Goal: Information Seeking & Learning: Find contact information

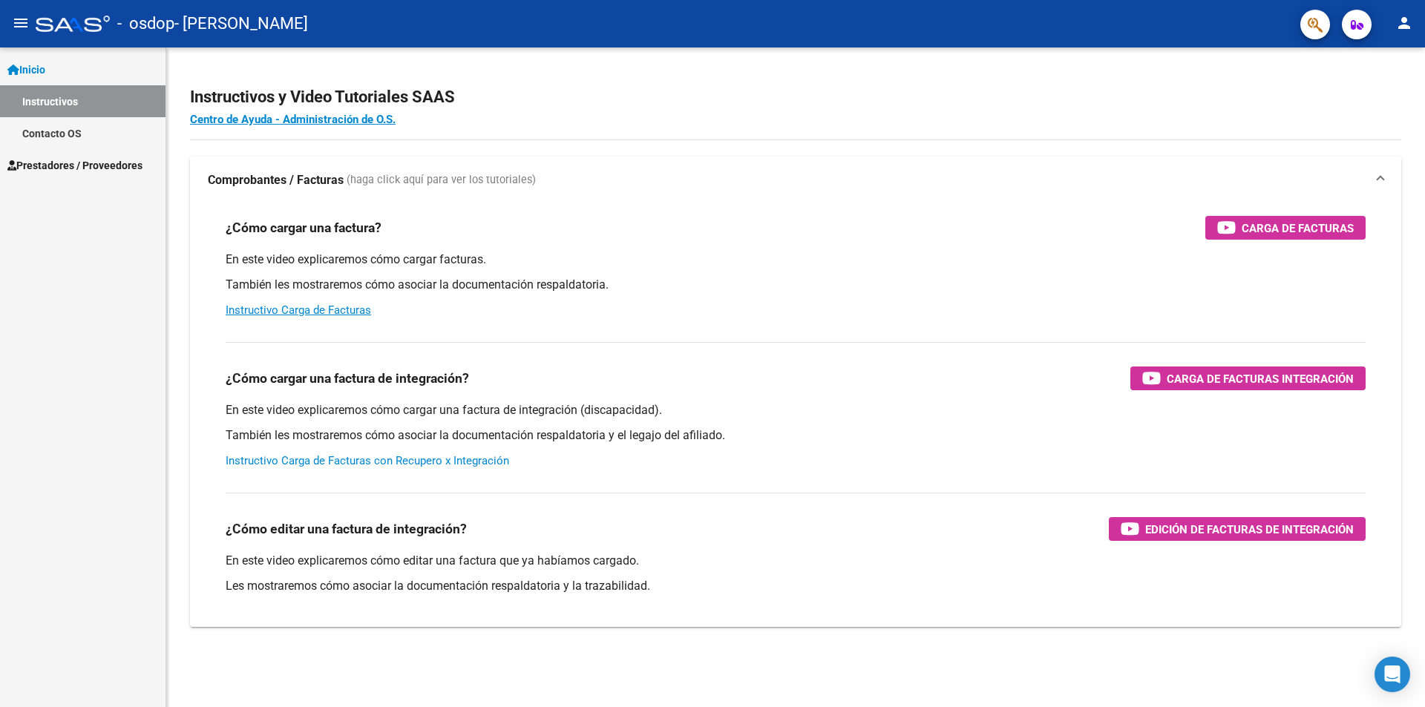
click at [366, 457] on link "Instructivo Carga de Facturas con Recupero x Integración" at bounding box center [367, 460] width 283 height 13
click at [50, 137] on link "Contacto OS" at bounding box center [82, 133] width 165 height 32
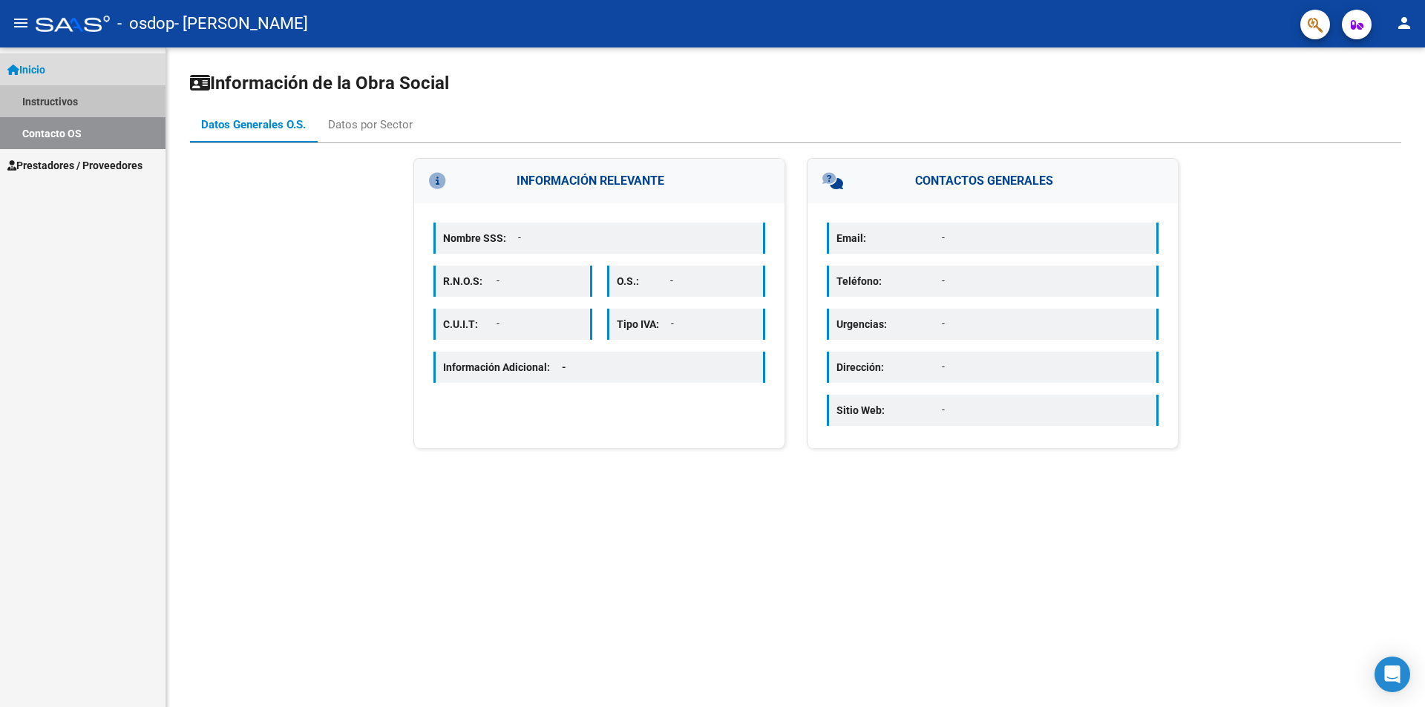
click at [59, 95] on link "Instructivos" at bounding box center [82, 101] width 165 height 32
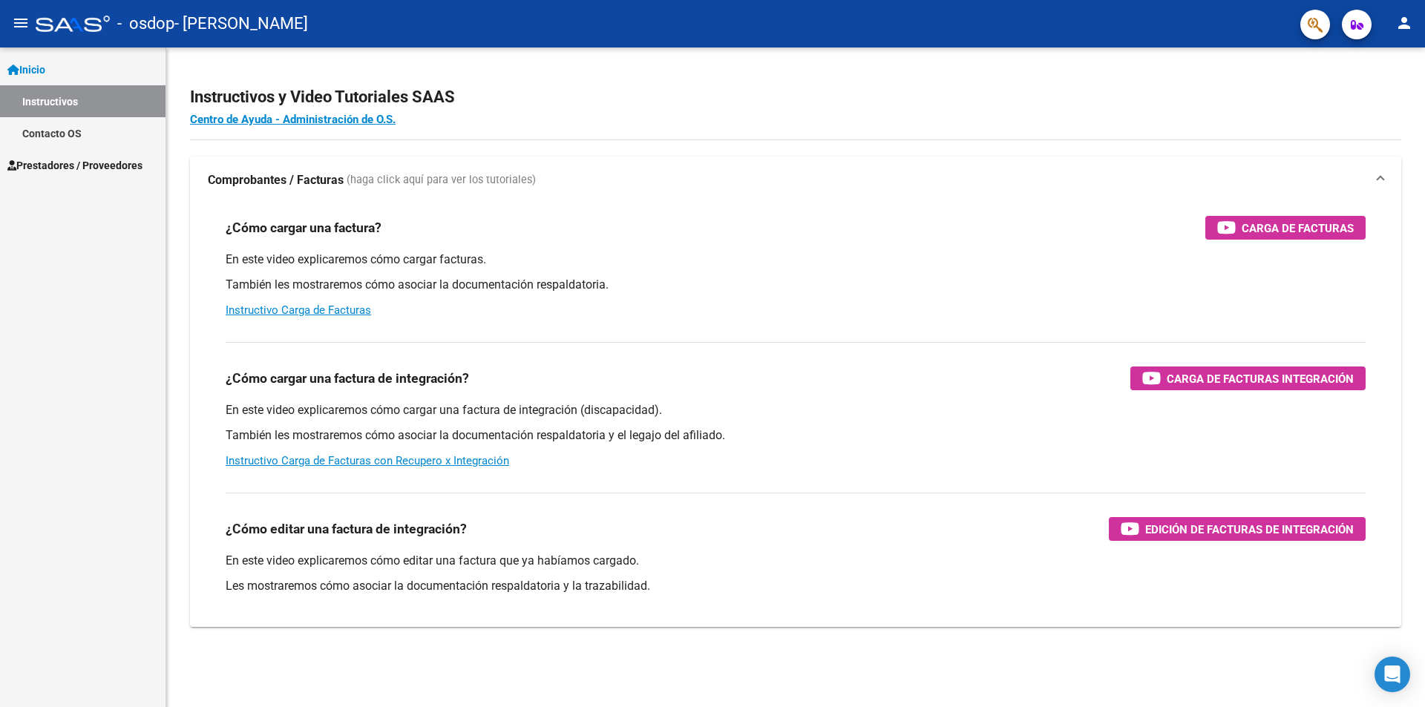
click at [95, 157] on span "Prestadores / Proveedores" at bounding box center [74, 165] width 135 height 16
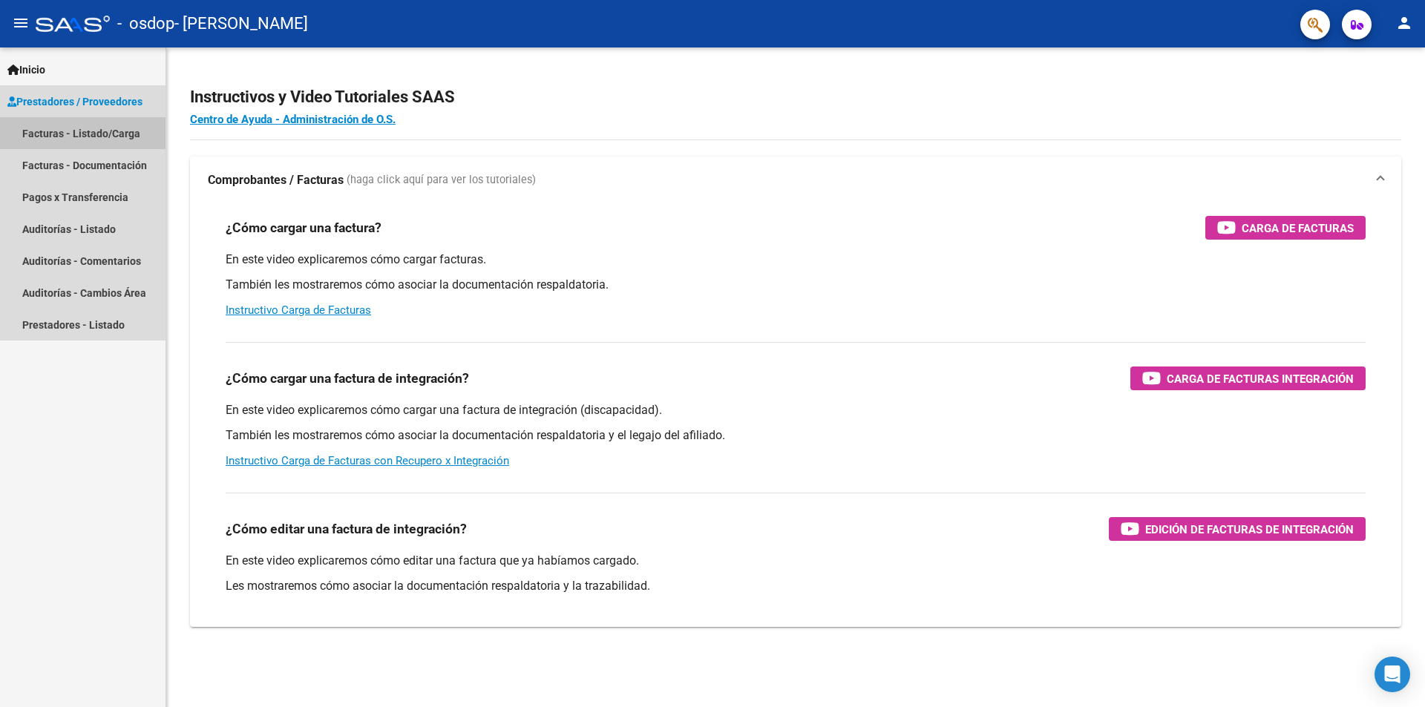
click at [100, 139] on link "Facturas - Listado/Carga" at bounding box center [82, 133] width 165 height 32
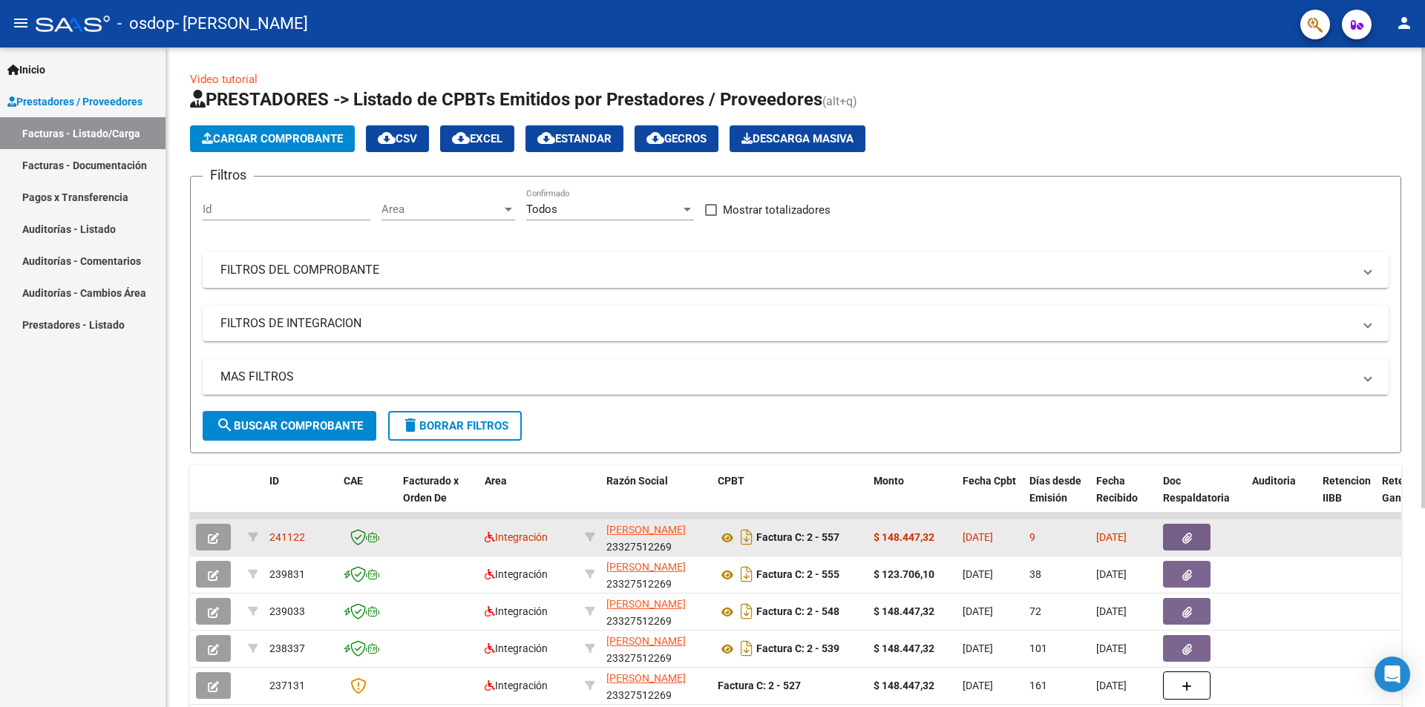
click at [889, 534] on strong "$ 148.447,32" at bounding box center [903, 537] width 61 height 12
click at [207, 533] on button "button" at bounding box center [213, 537] width 35 height 27
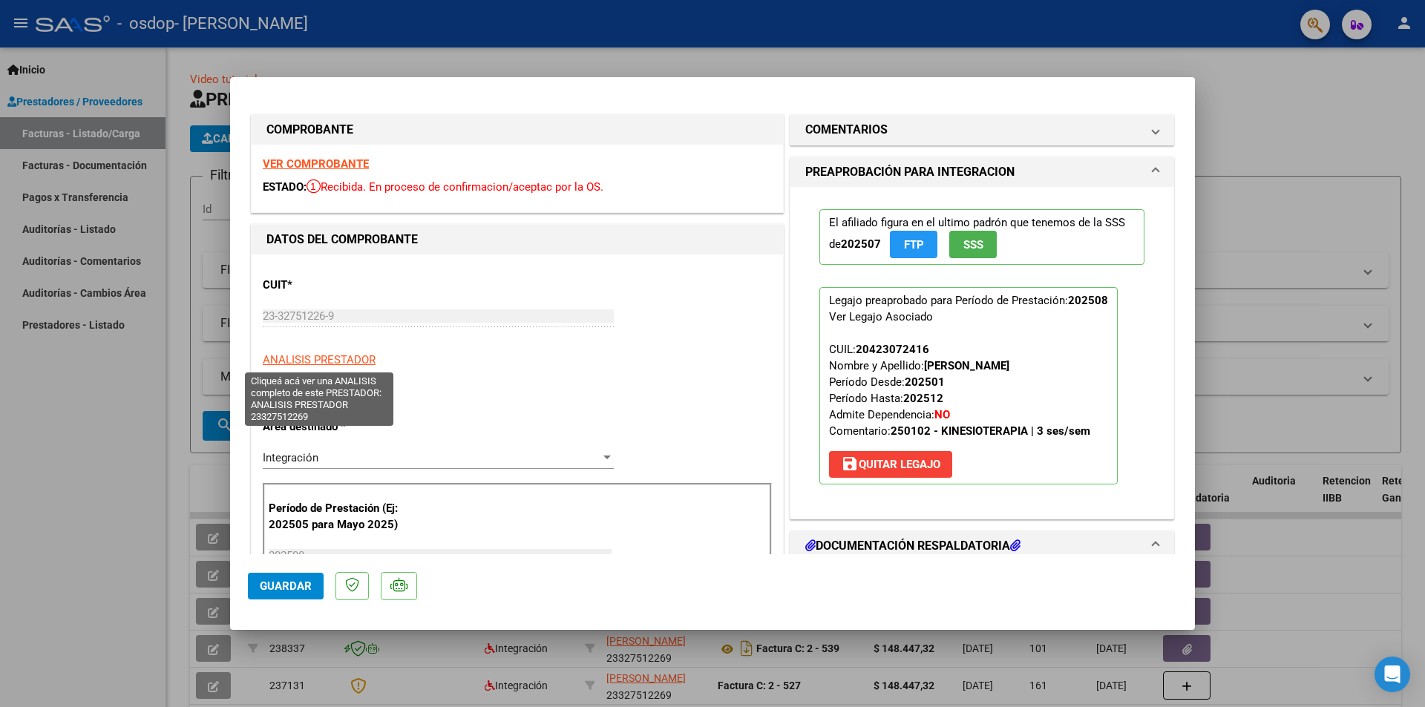
click at [355, 361] on span "ANALISIS PRESTADOR" at bounding box center [319, 359] width 113 height 13
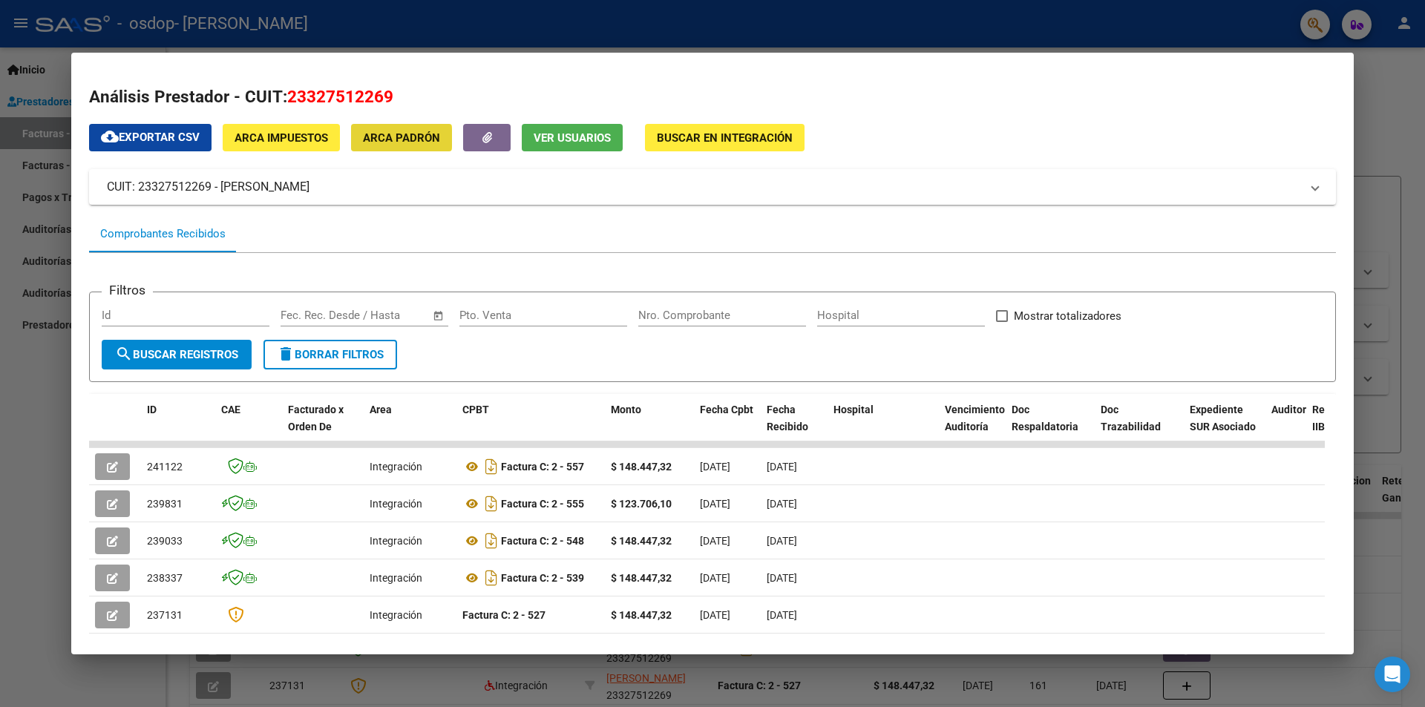
click at [399, 138] on span "ARCA Padrón" at bounding box center [401, 137] width 77 height 13
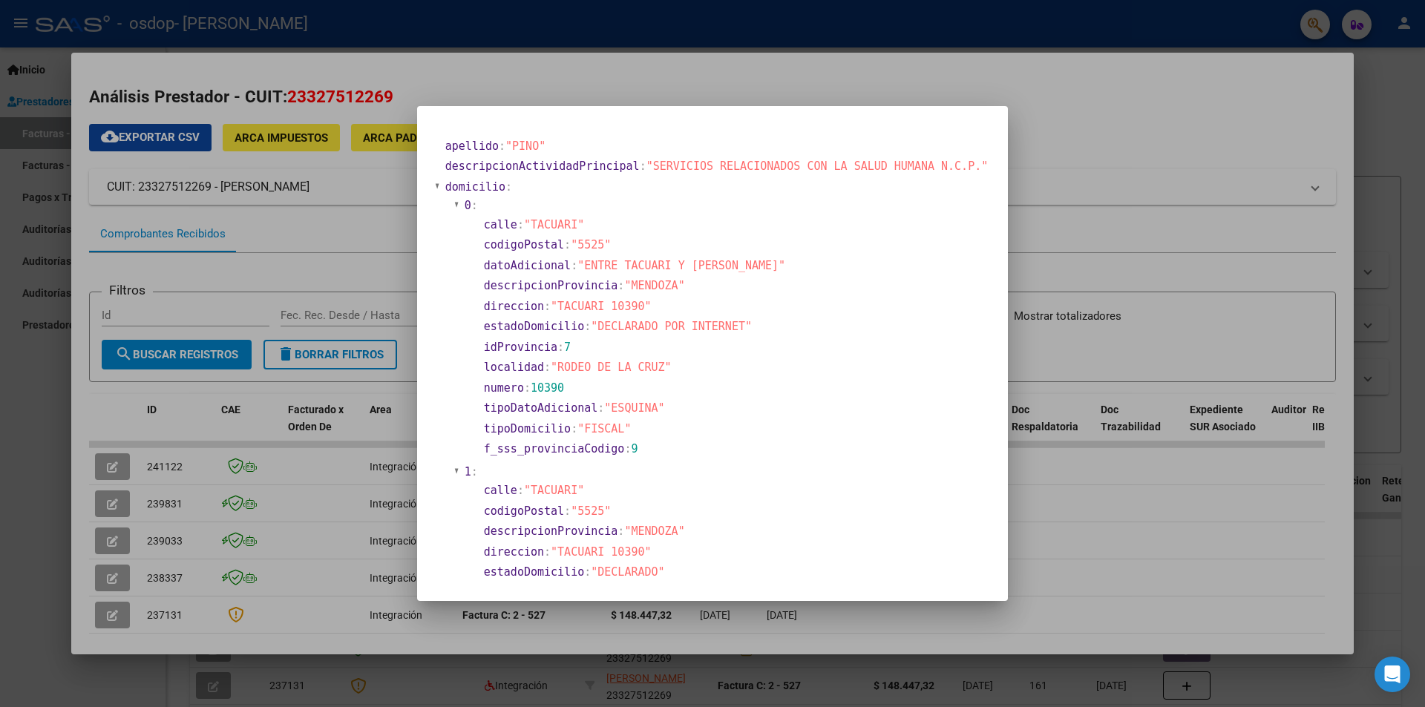
click at [298, 191] on div at bounding box center [712, 353] width 1425 height 707
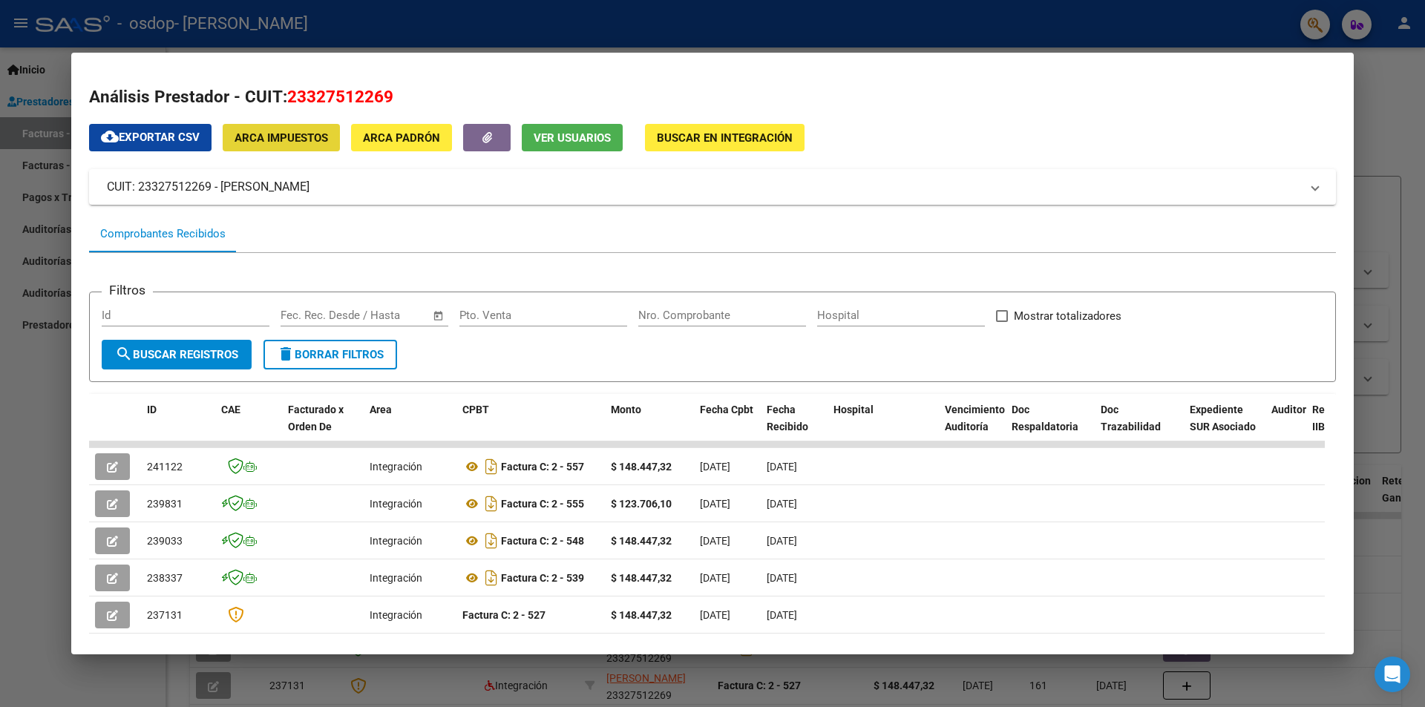
click at [283, 131] on span "ARCA Impuestos" at bounding box center [280, 137] width 93 height 13
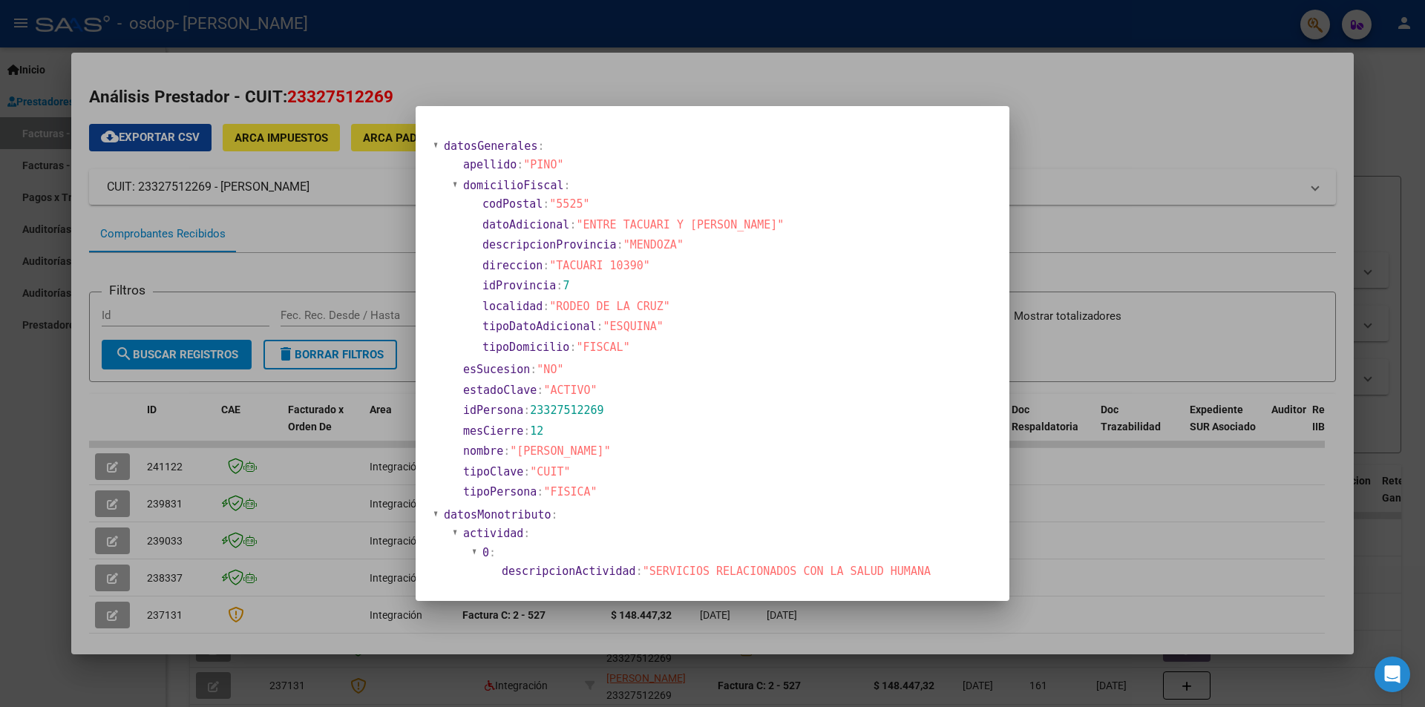
click at [356, 225] on div at bounding box center [712, 353] width 1425 height 707
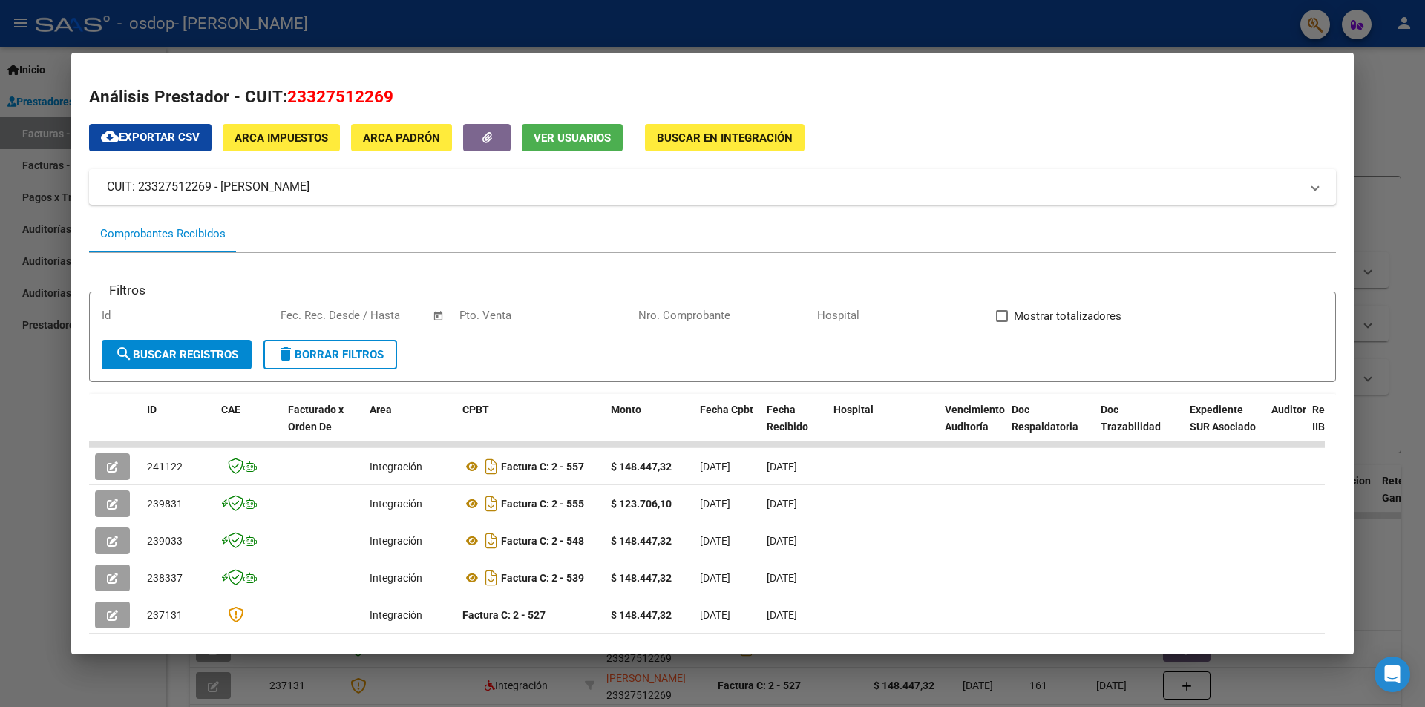
click at [703, 139] on span "Buscar en Integración" at bounding box center [725, 137] width 136 height 13
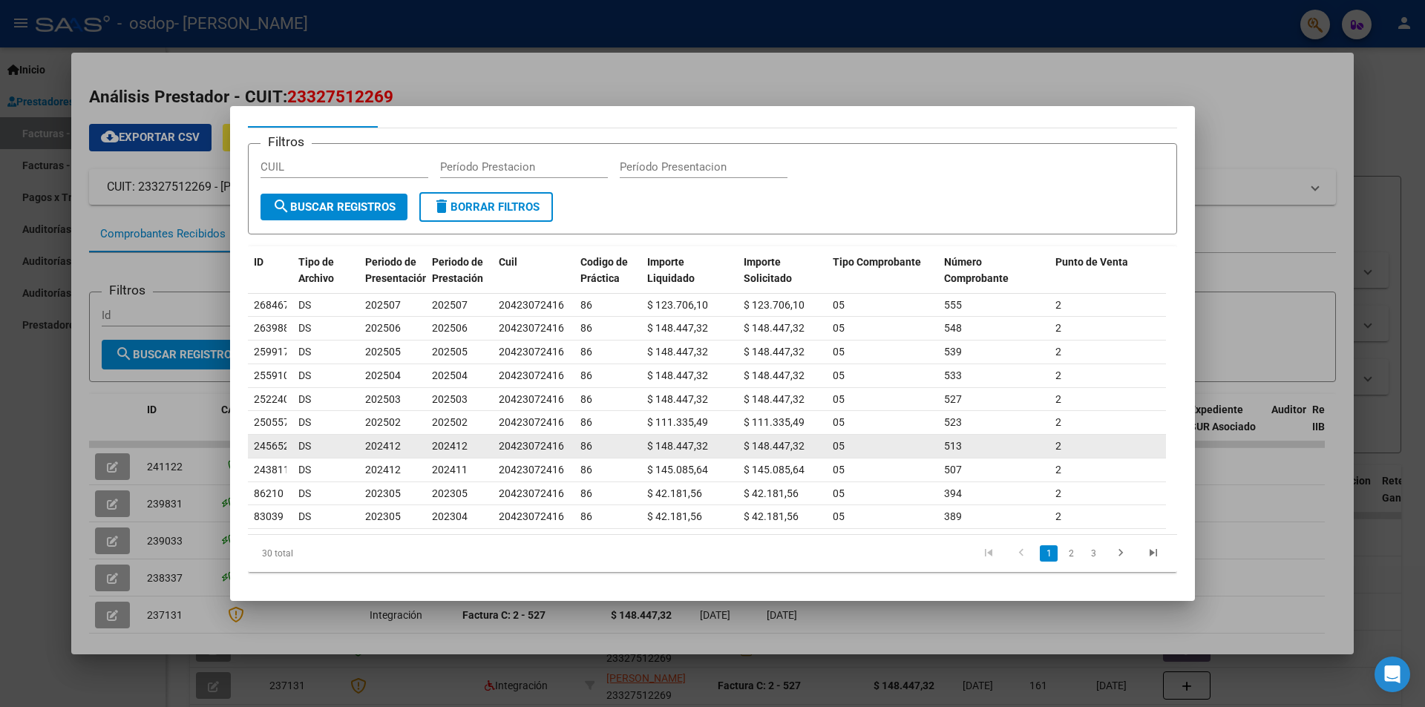
scroll to position [56, 0]
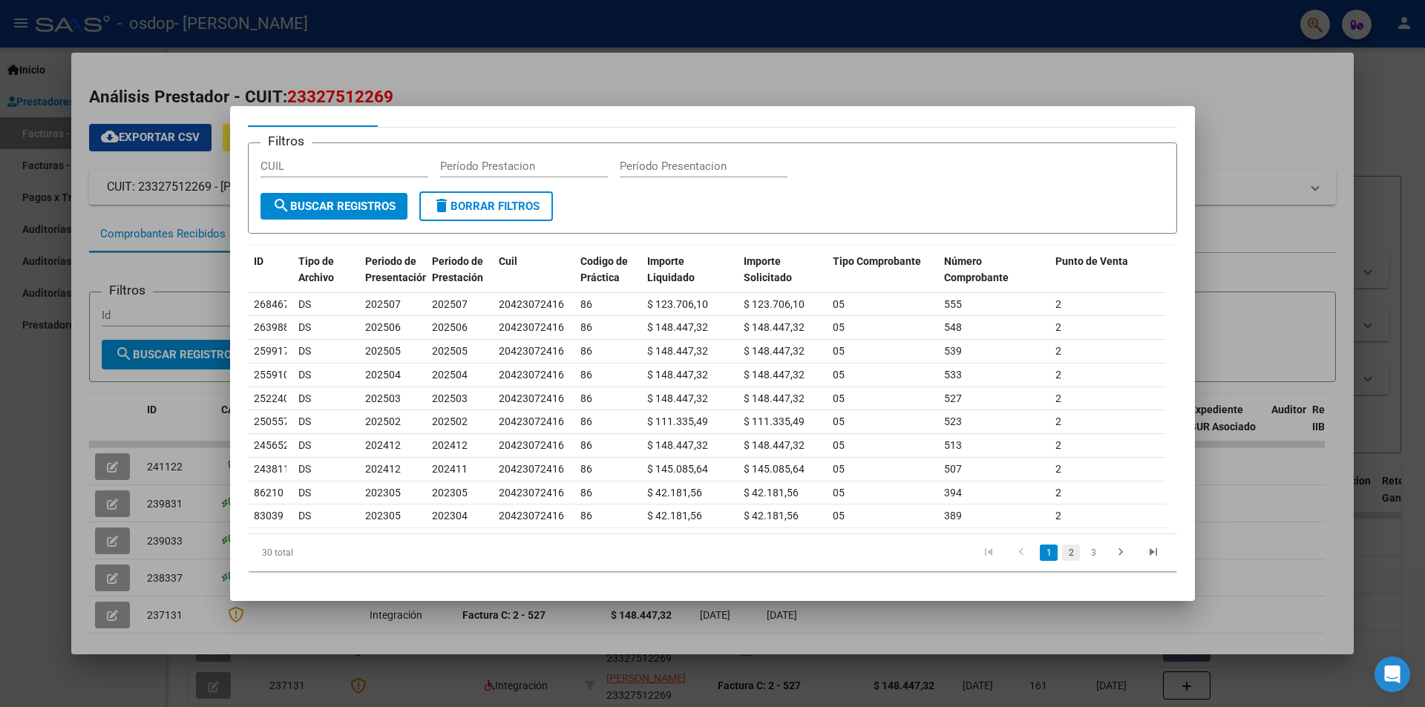
click at [1068, 554] on link "2" at bounding box center [1071, 553] width 18 height 16
click at [1084, 556] on link "3" at bounding box center [1093, 553] width 18 height 16
click at [1040, 554] on link "1" at bounding box center [1049, 553] width 18 height 16
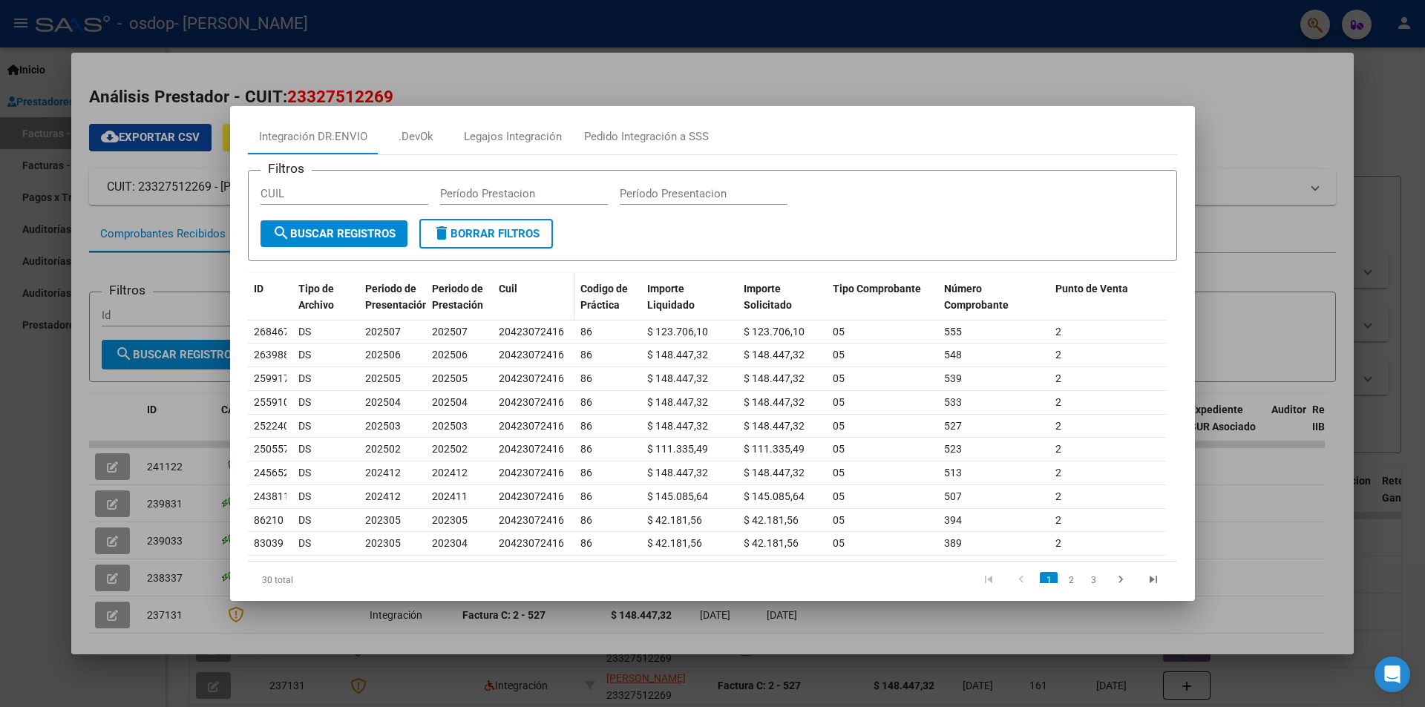
scroll to position [0, 0]
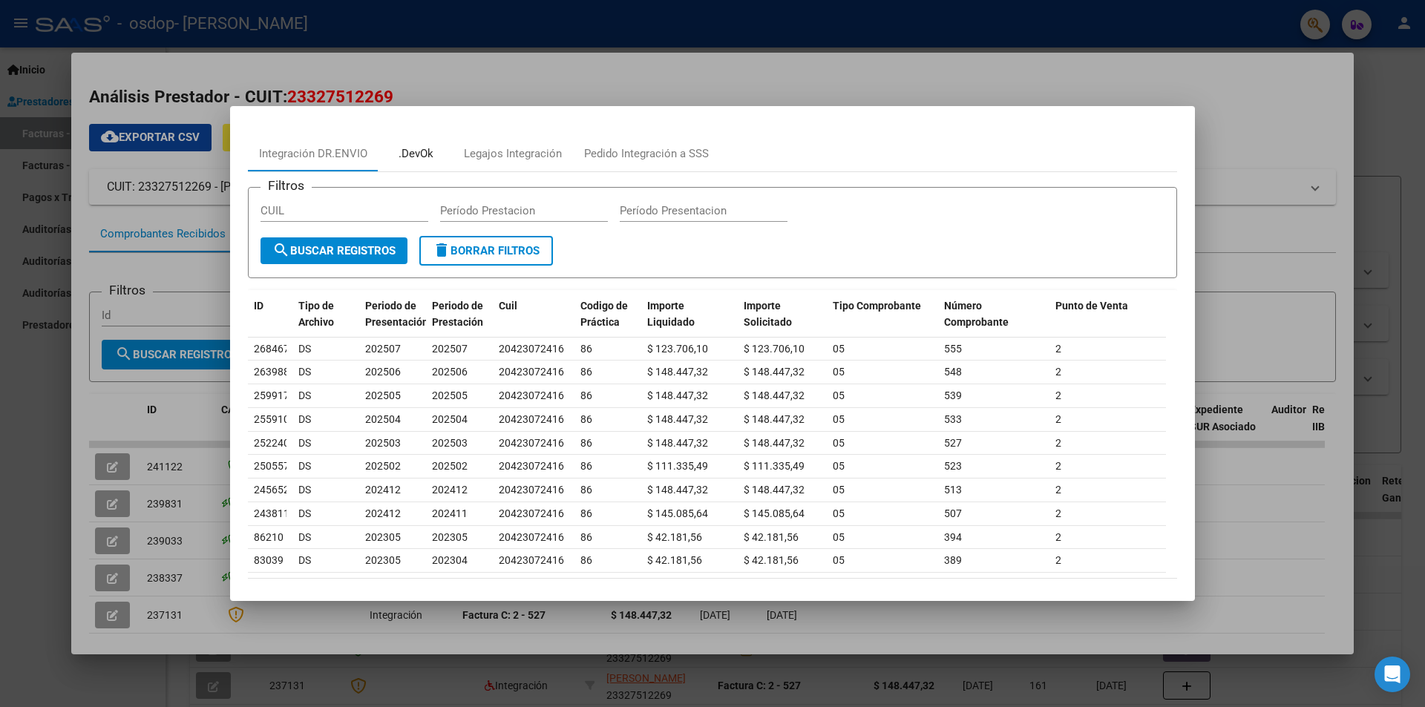
click at [409, 160] on div ".DevOk" at bounding box center [415, 153] width 35 height 17
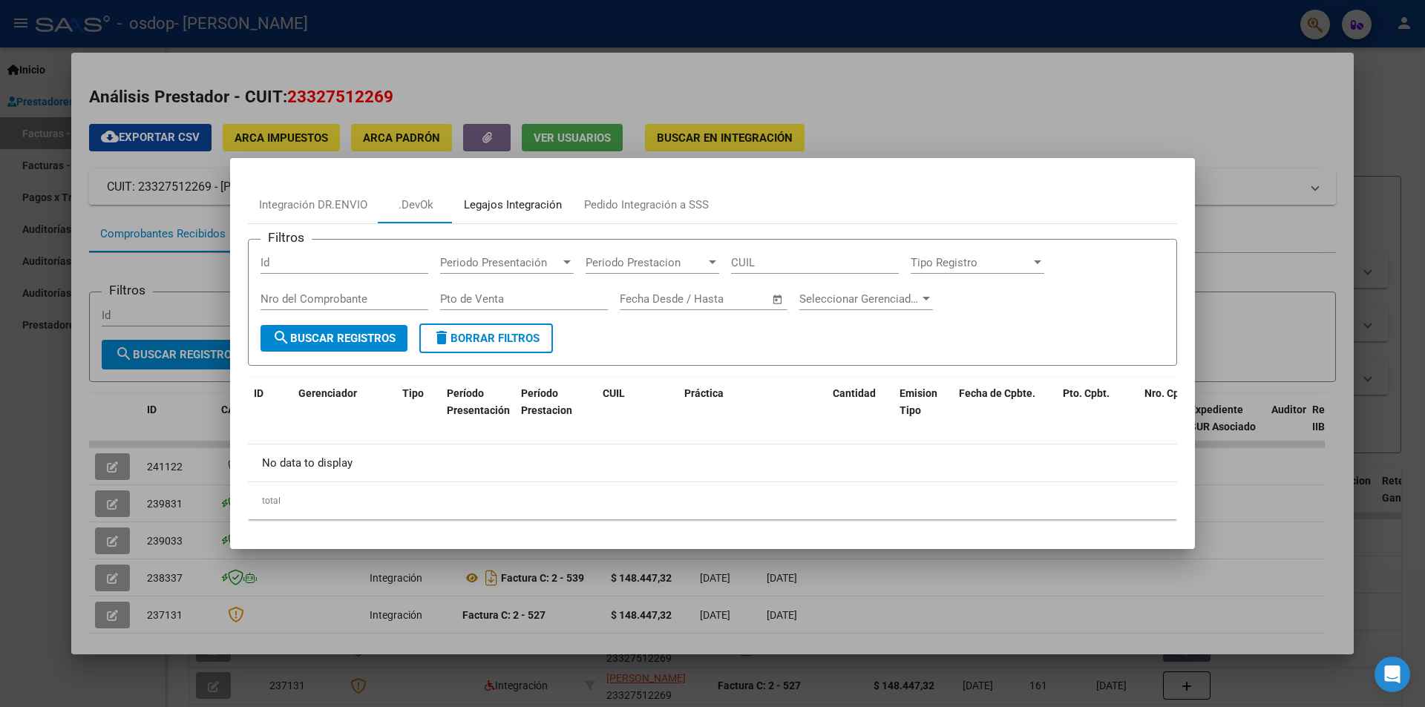
click at [513, 202] on div "Legajos Integración" at bounding box center [513, 205] width 98 height 17
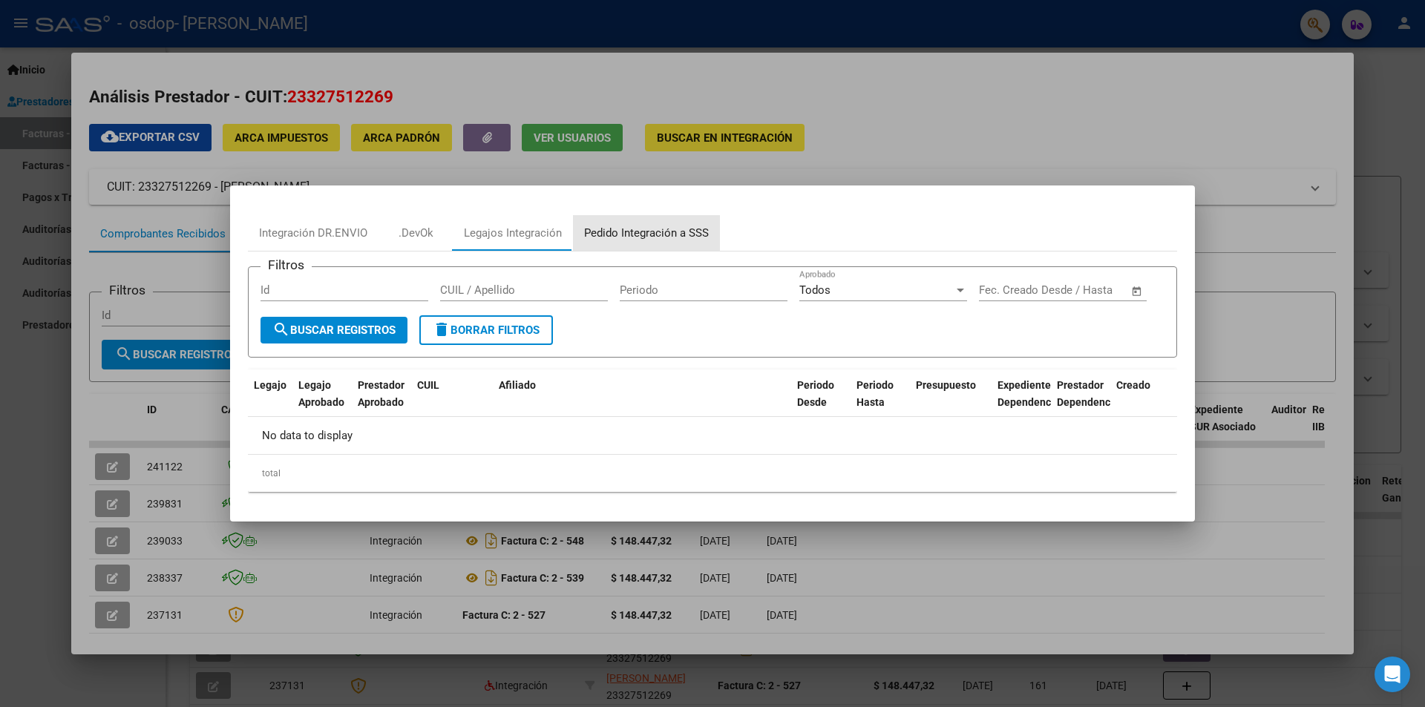
click at [654, 237] on div "Pedido Integración a SSS" at bounding box center [646, 233] width 125 height 17
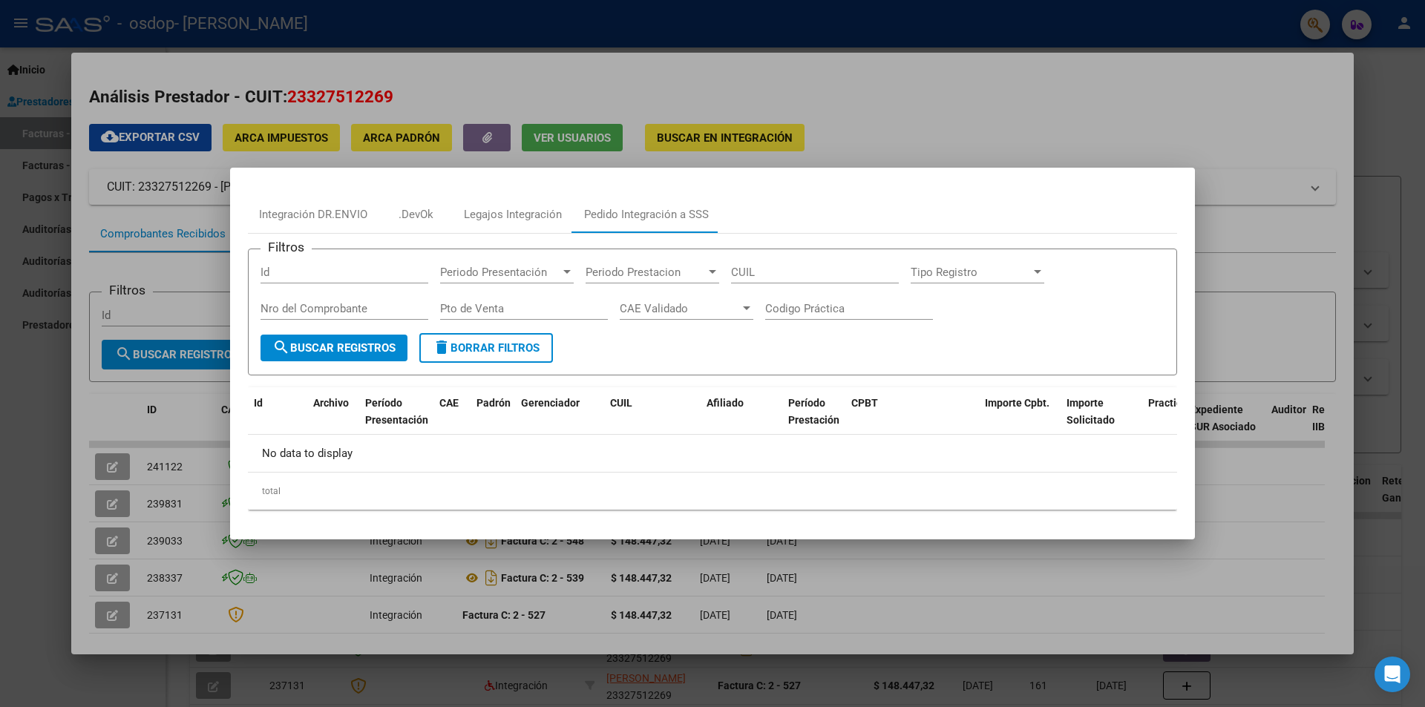
click at [1080, 143] on div at bounding box center [712, 353] width 1425 height 707
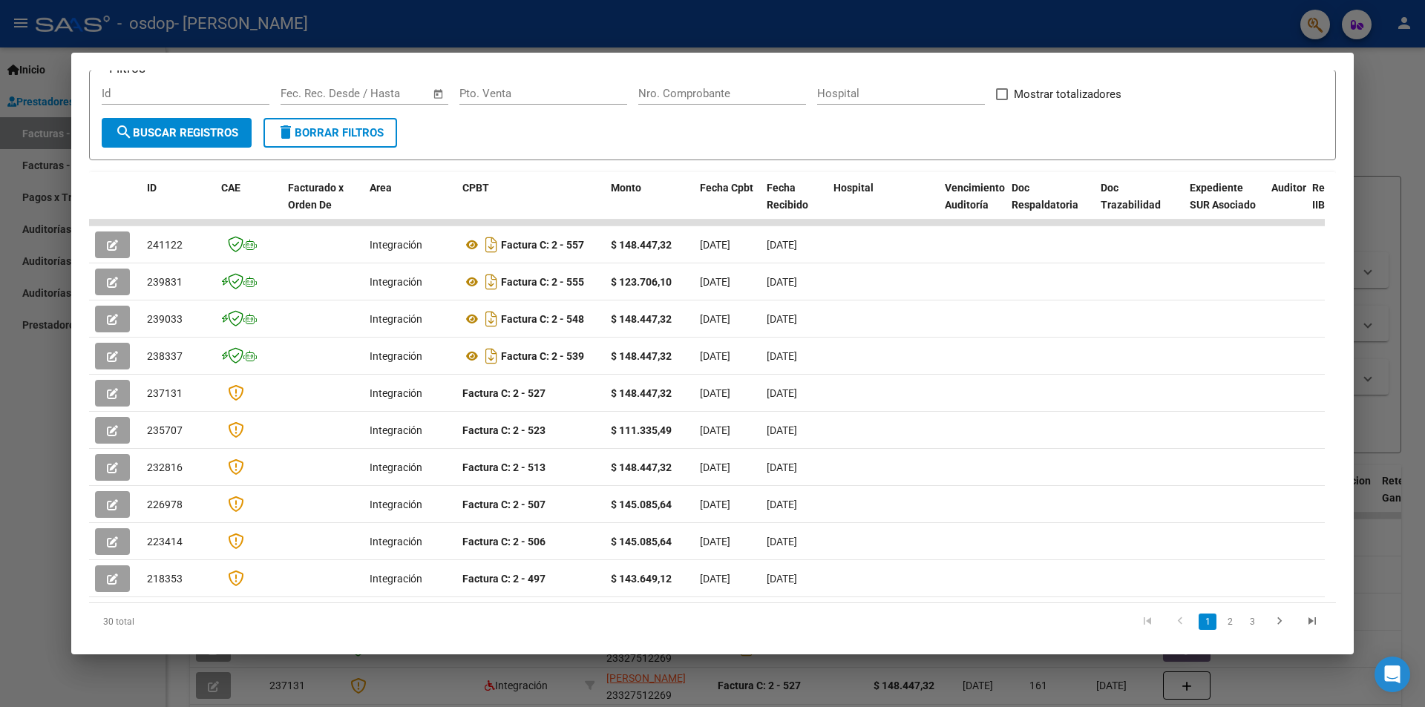
scroll to position [223, 0]
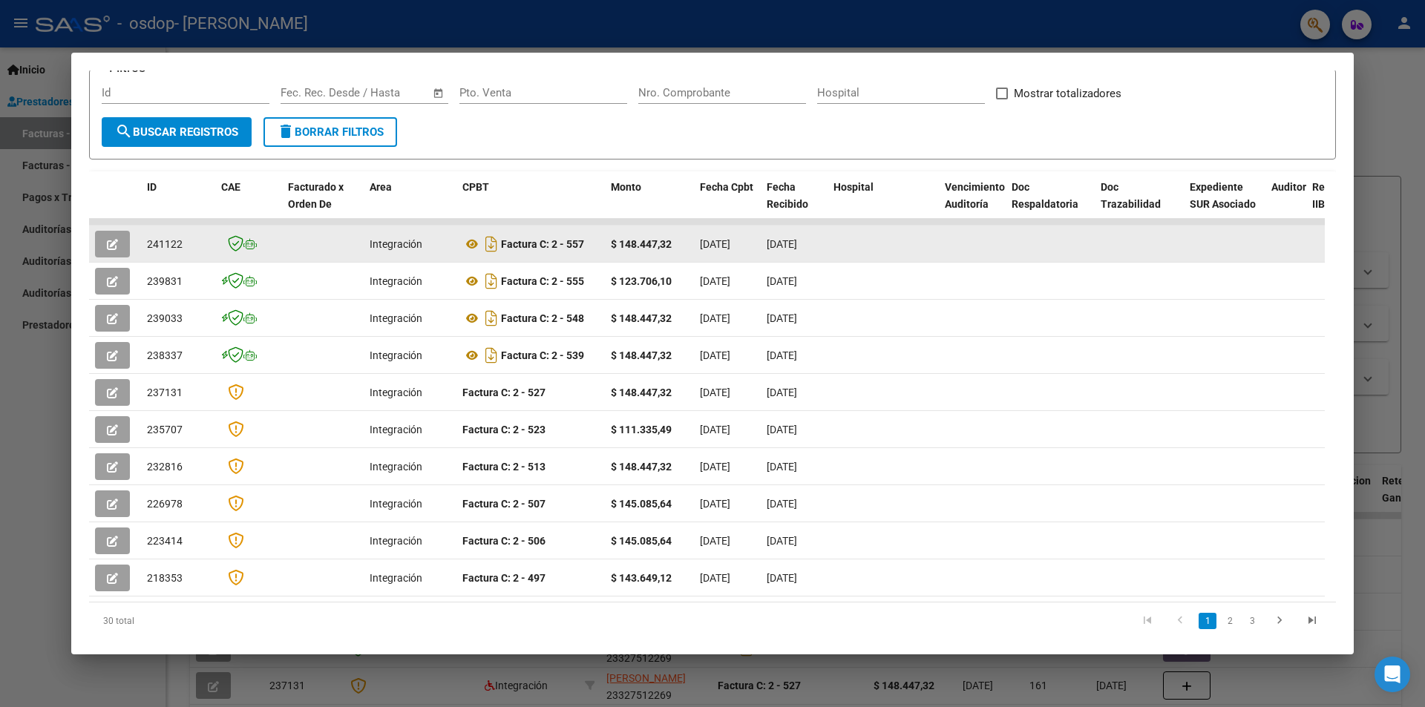
click at [226, 244] on icon at bounding box center [224, 244] width 7 height 1
